Goal: Find contact information: Find contact information

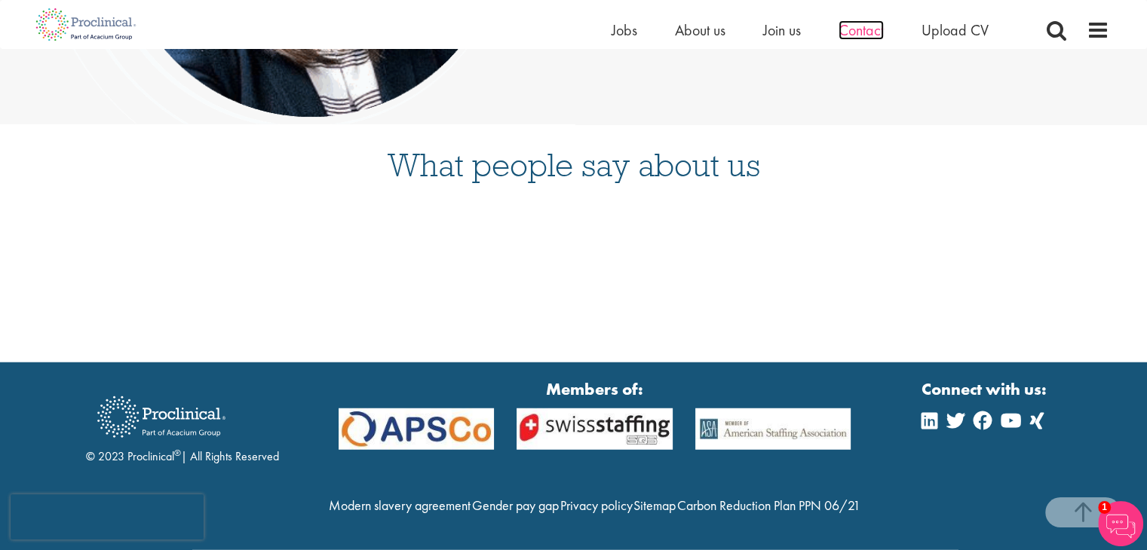
click at [860, 26] on span "Contact" at bounding box center [860, 30] width 45 height 20
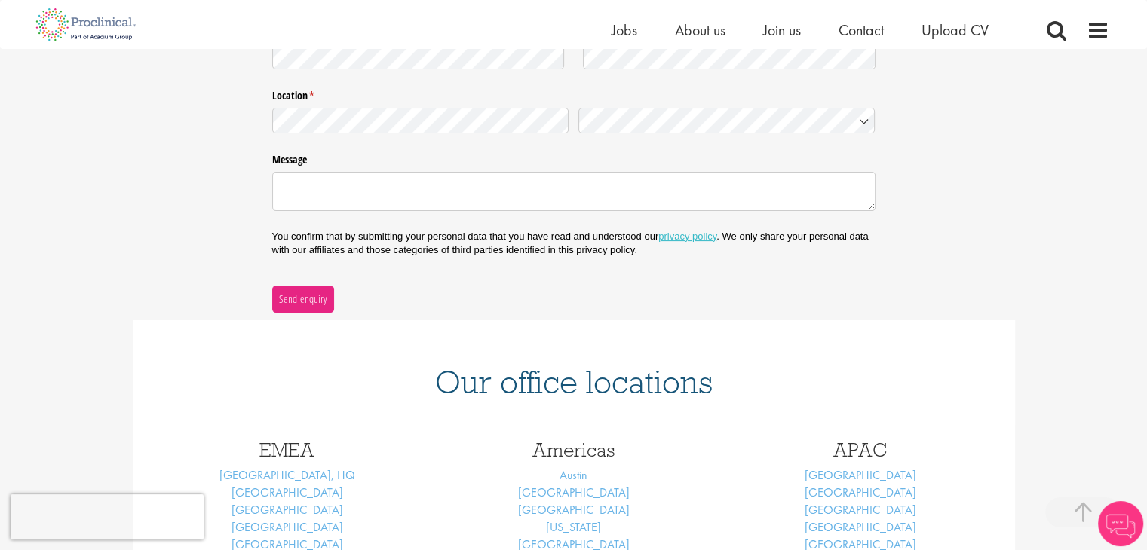
scroll to position [528, 0]
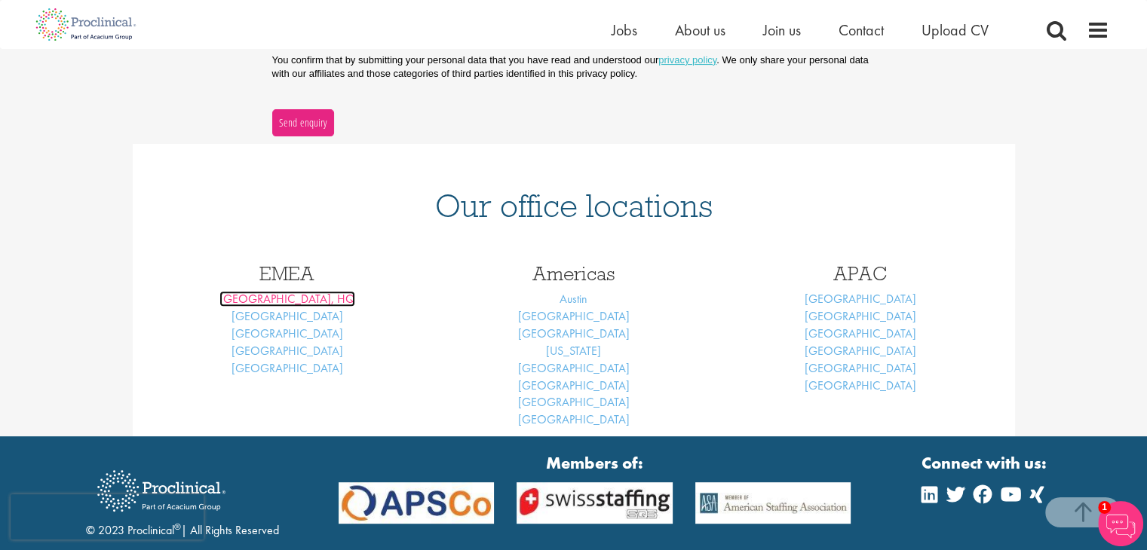
click at [302, 302] on link "London, HQ" at bounding box center [287, 299] width 136 height 16
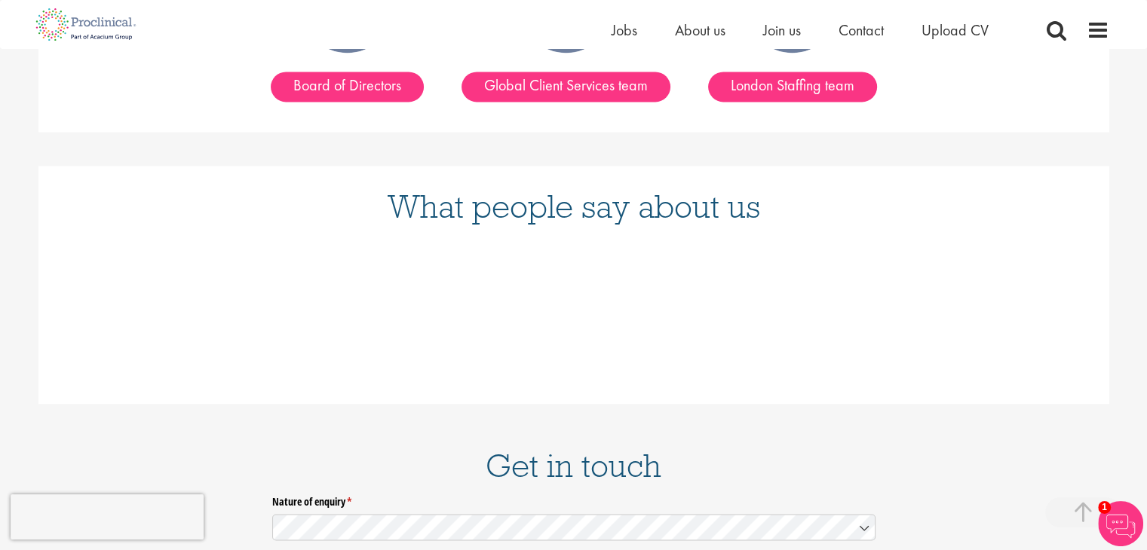
scroll to position [2625, 0]
